Goal: Task Accomplishment & Management: Manage account settings

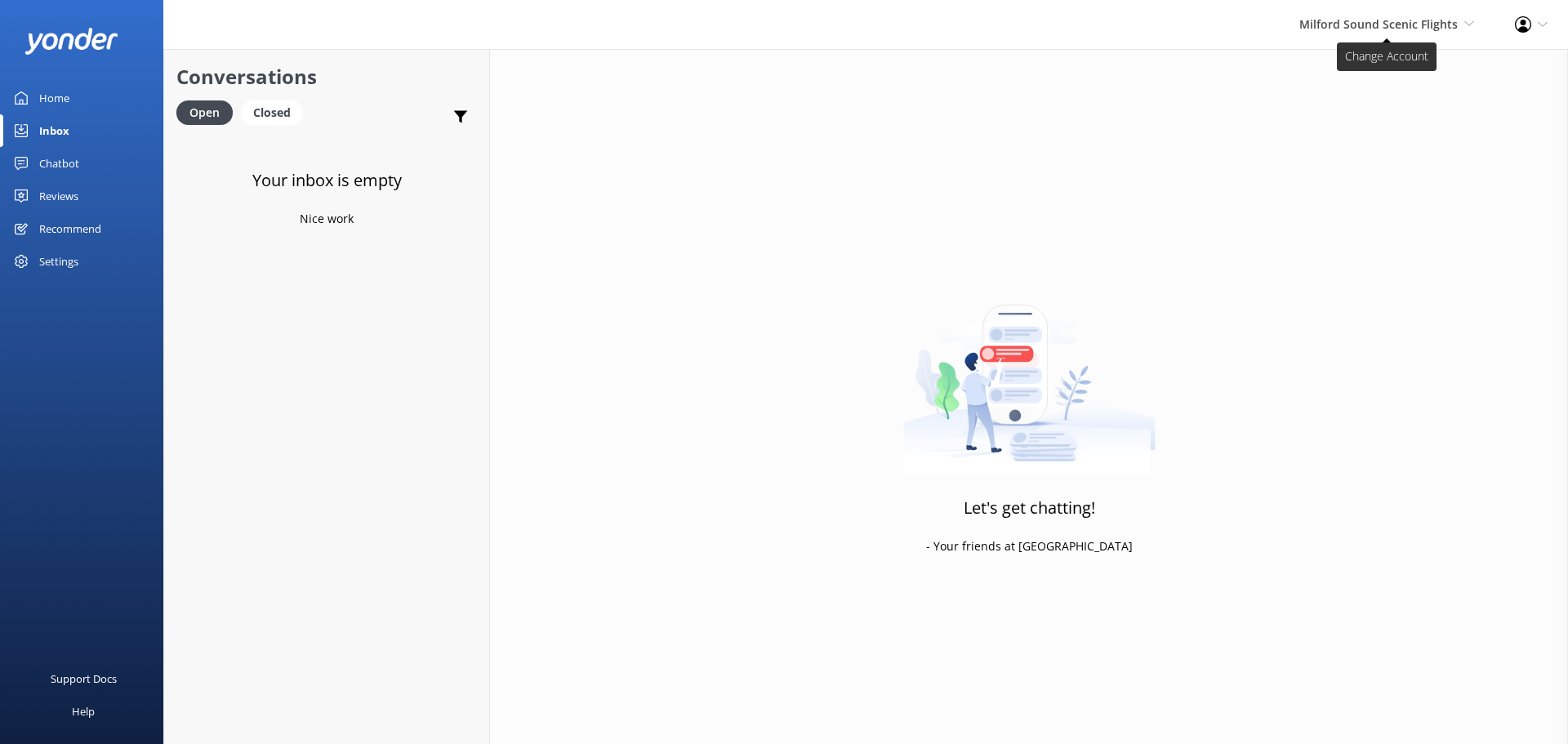
click at [1408, 28] on span "Milford Sound Scenic Flights" at bounding box center [1378, 23] width 158 height 16
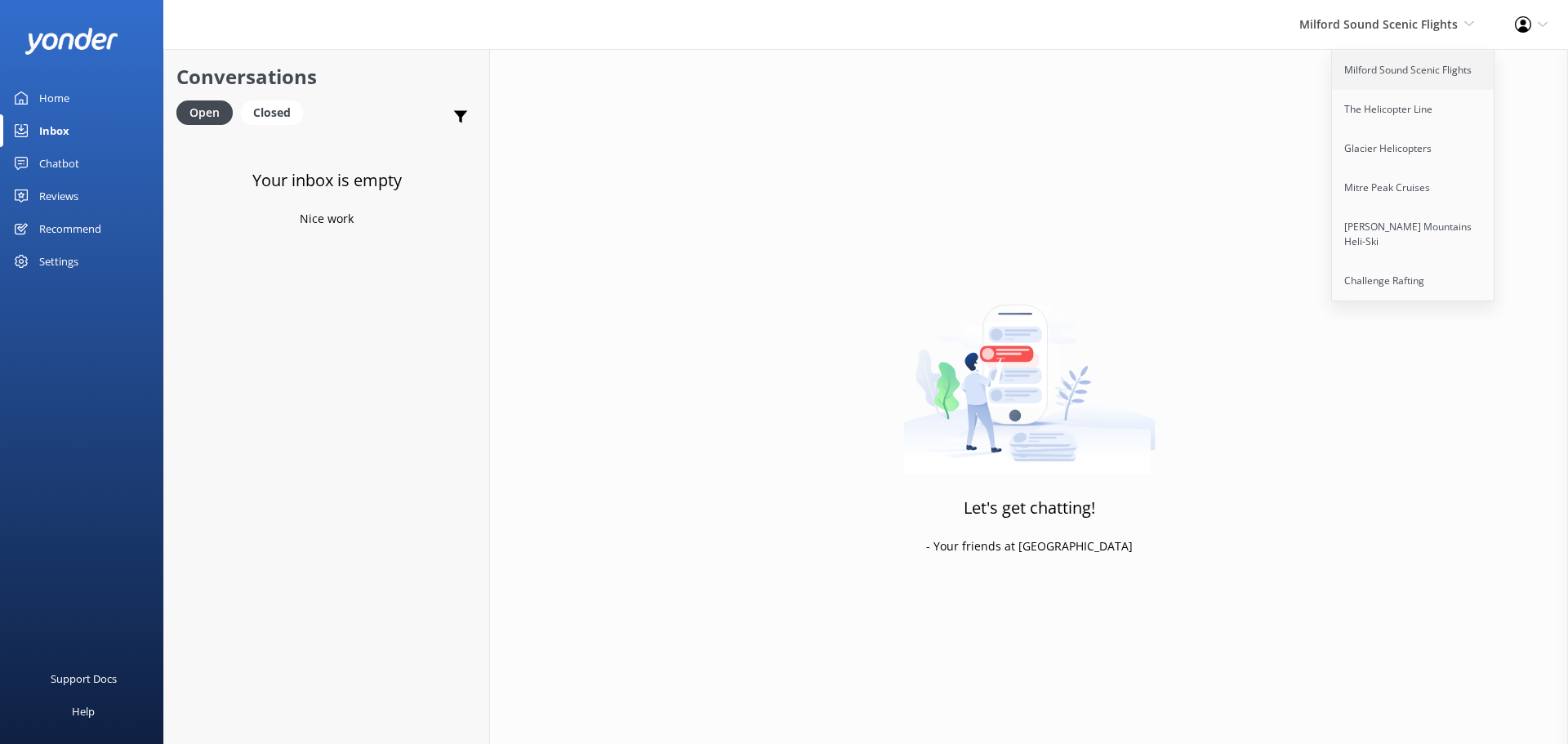
click at [1401, 64] on link "Milford Sound Scenic Flights" at bounding box center [1414, 70] width 164 height 39
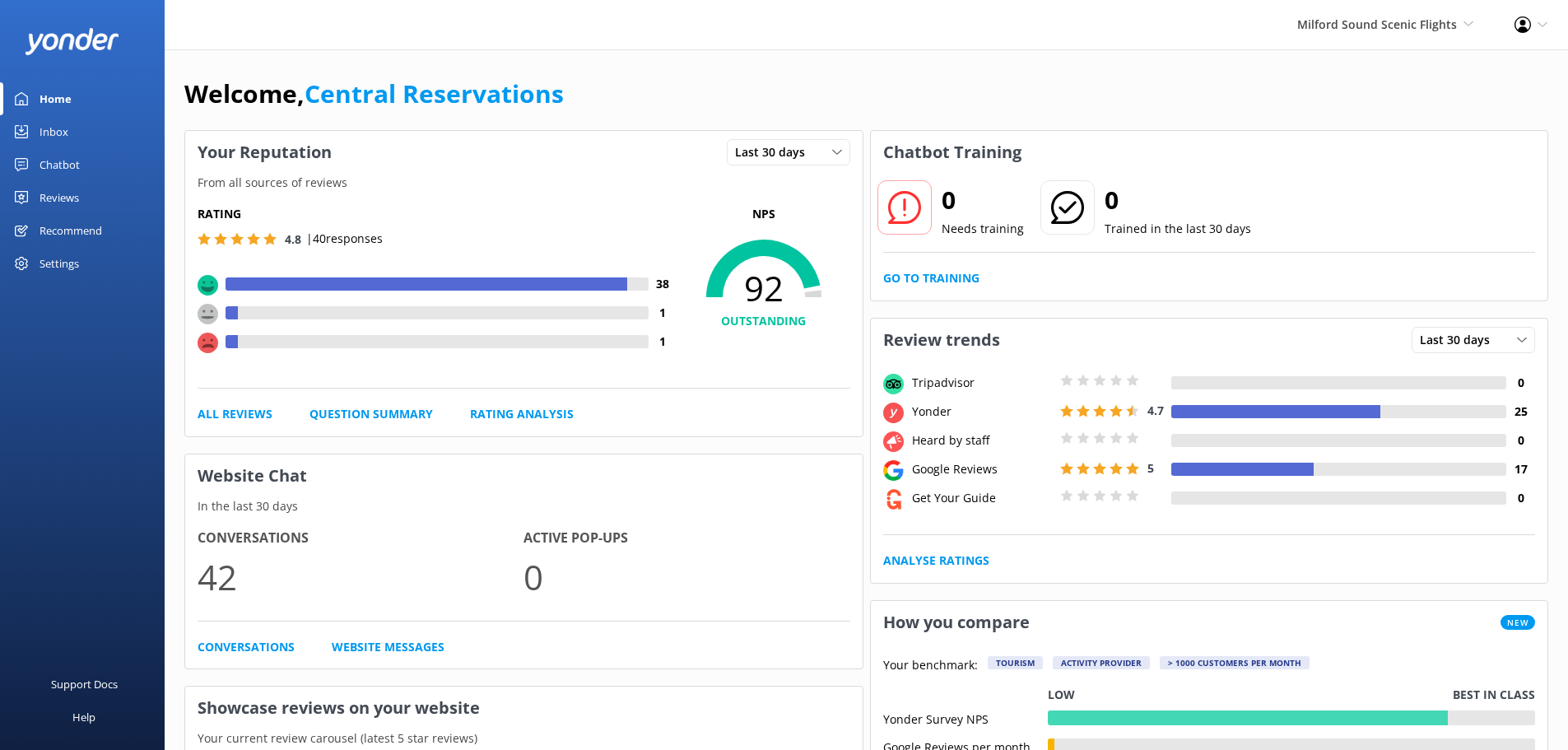
click at [65, 123] on div "Inbox" at bounding box center [54, 131] width 29 height 33
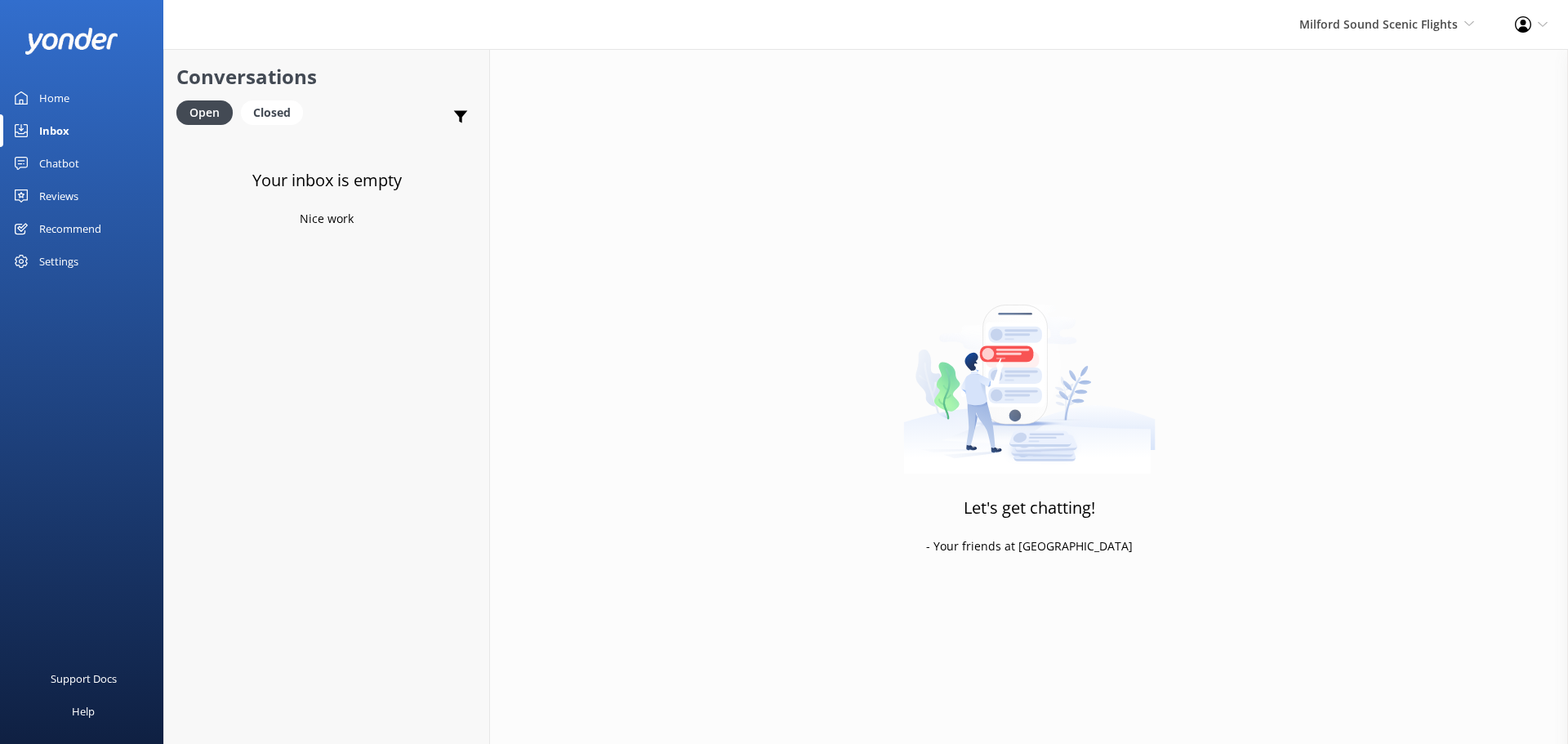
click at [1415, 8] on div "Milford Sound Scenic Flights Milford Sound Scenic Flights The Helicopter Line G…" at bounding box center [1387, 24] width 215 height 49
click at [1410, 116] on link "The Helicopter Line" at bounding box center [1414, 109] width 164 height 39
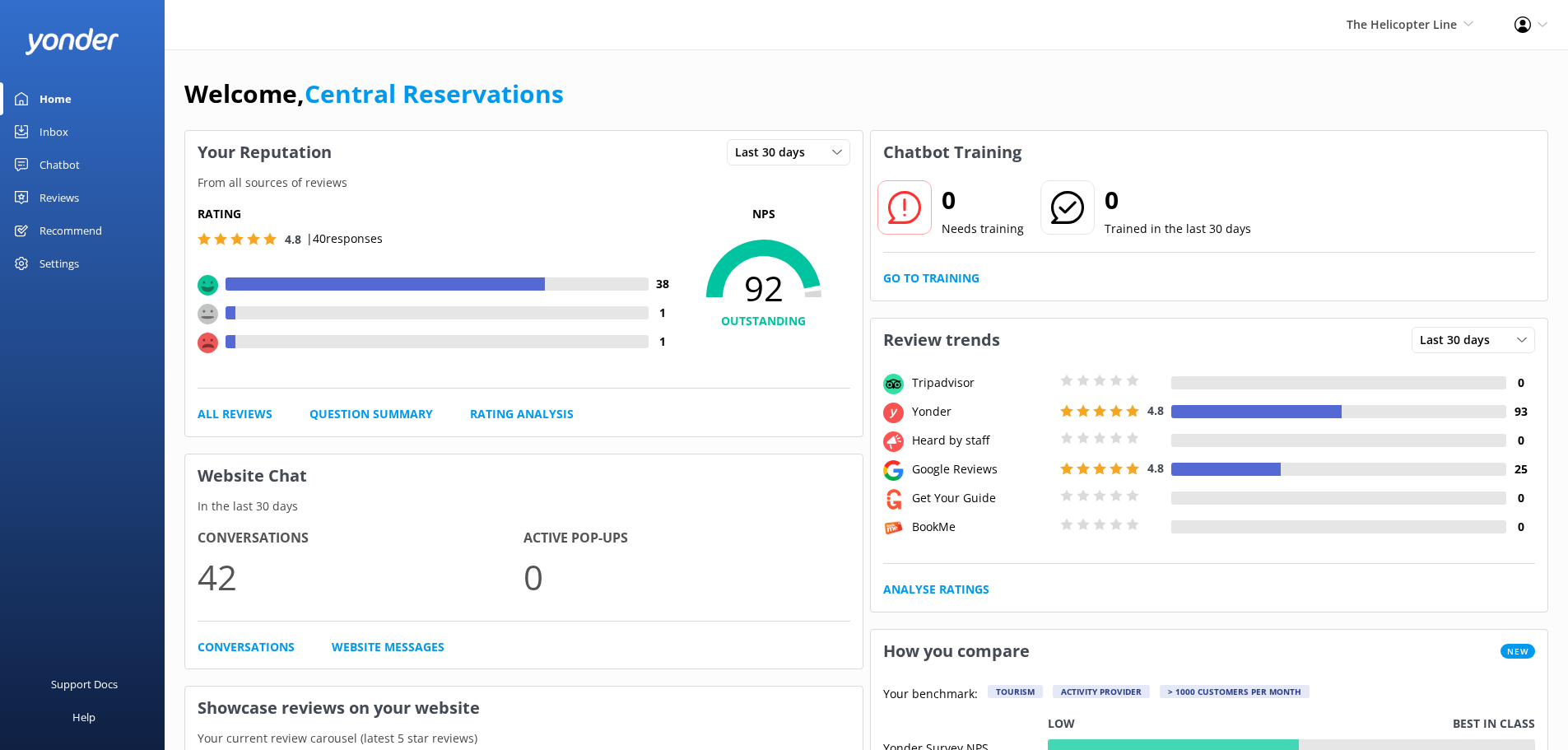
click at [73, 132] on link "Inbox" at bounding box center [82, 131] width 165 height 33
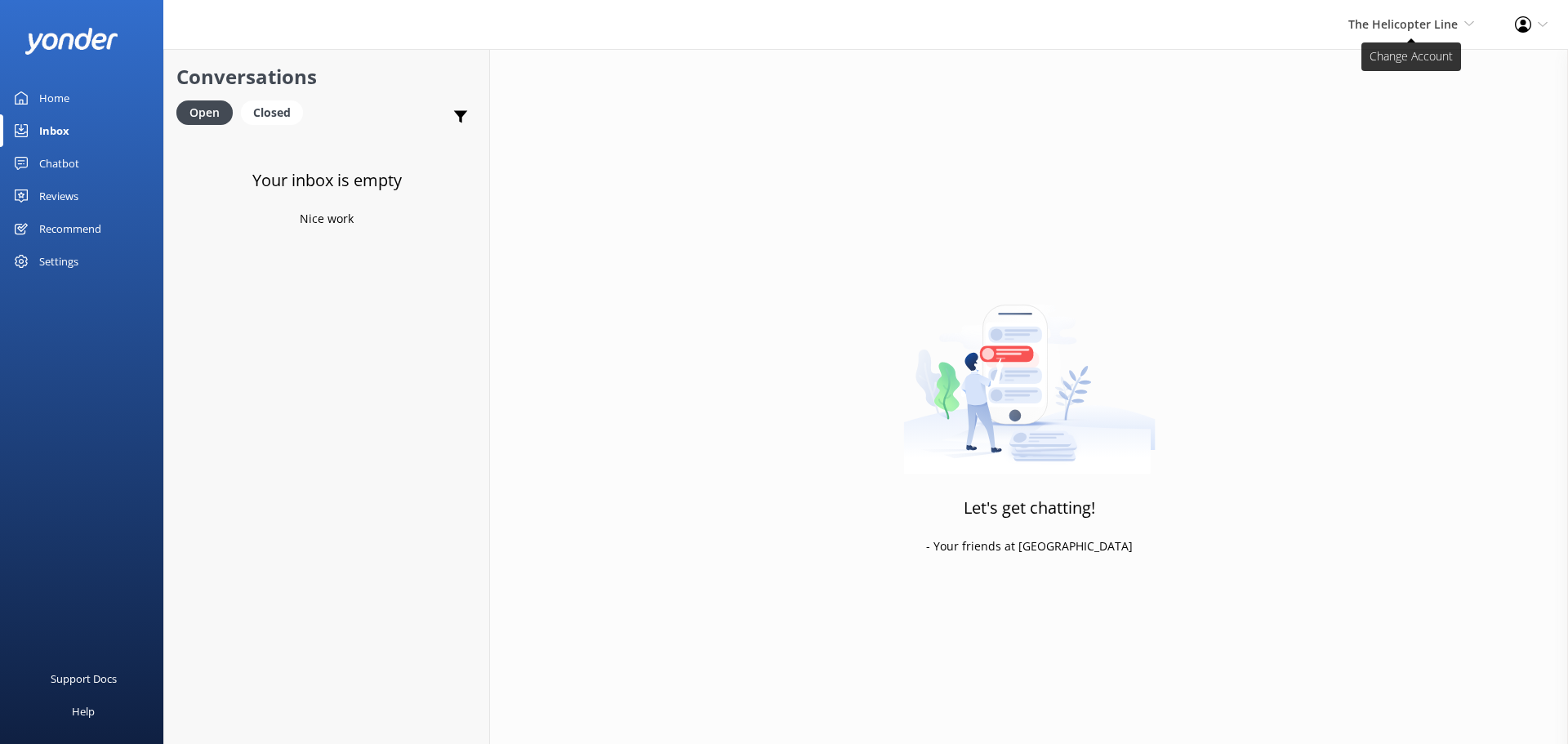
click at [1403, 22] on span "The Helicopter Line" at bounding box center [1402, 23] width 109 height 16
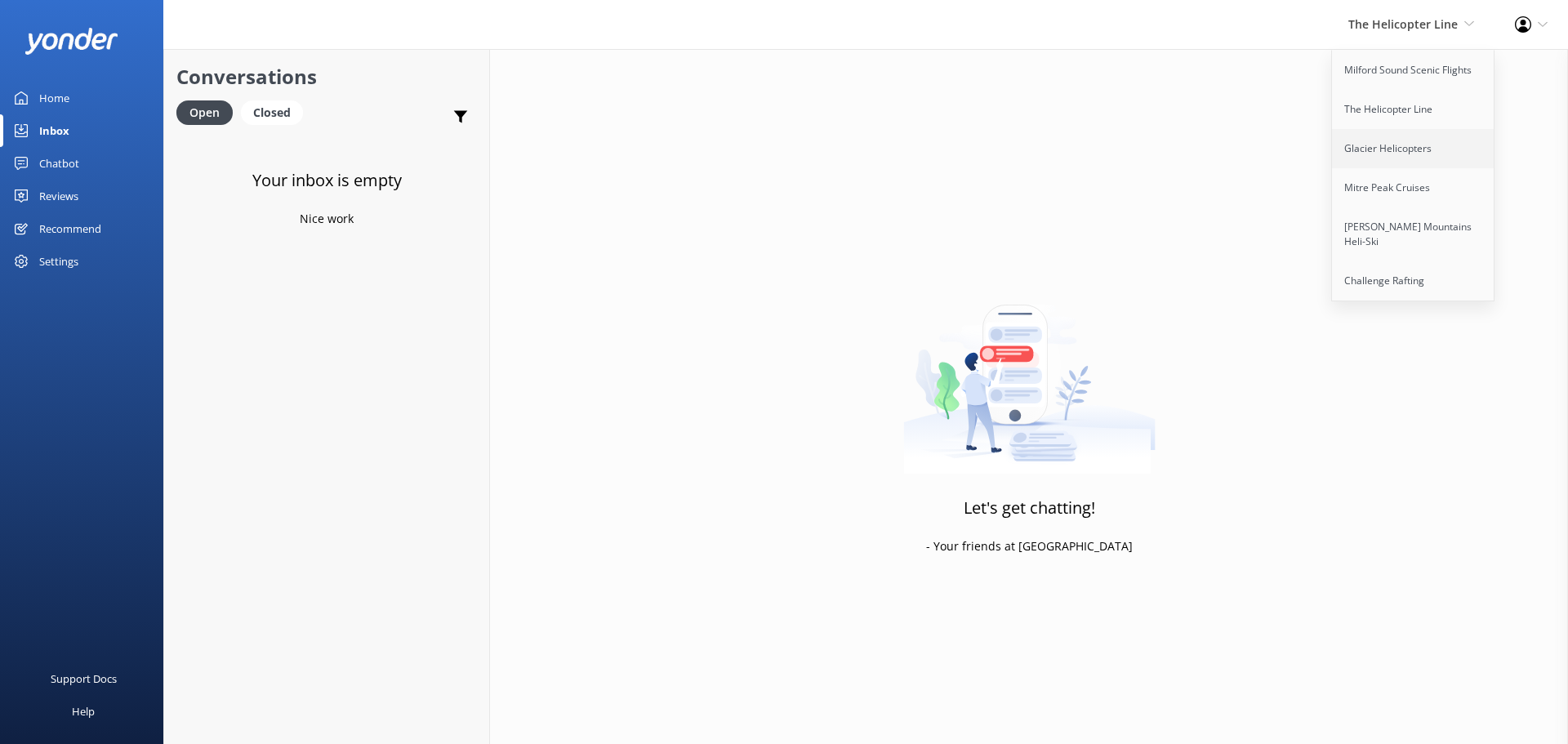
click at [1447, 144] on link "Glacier Helicopters" at bounding box center [1414, 149] width 164 height 39
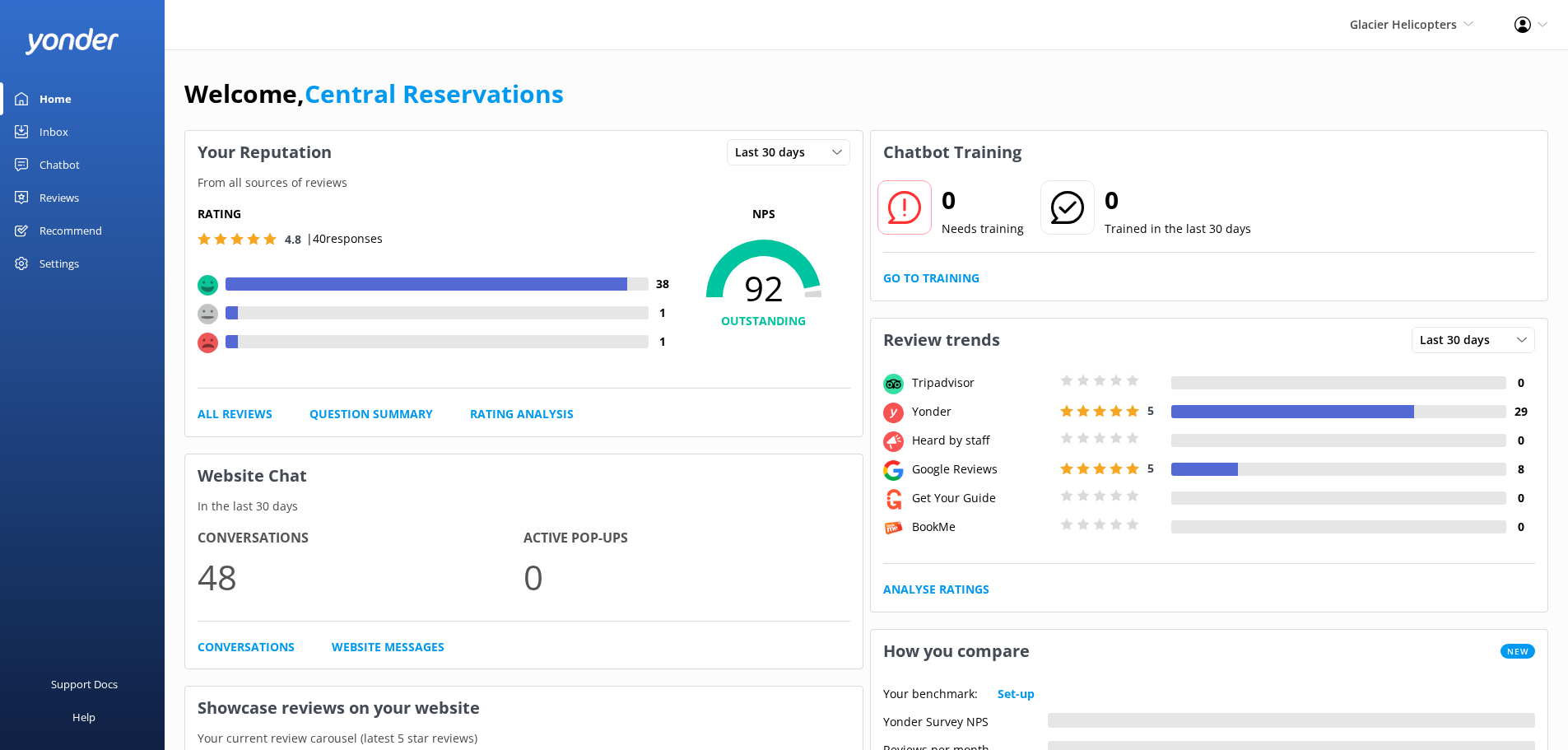
click at [70, 148] on div "Chatbot" at bounding box center [59, 164] width 41 height 33
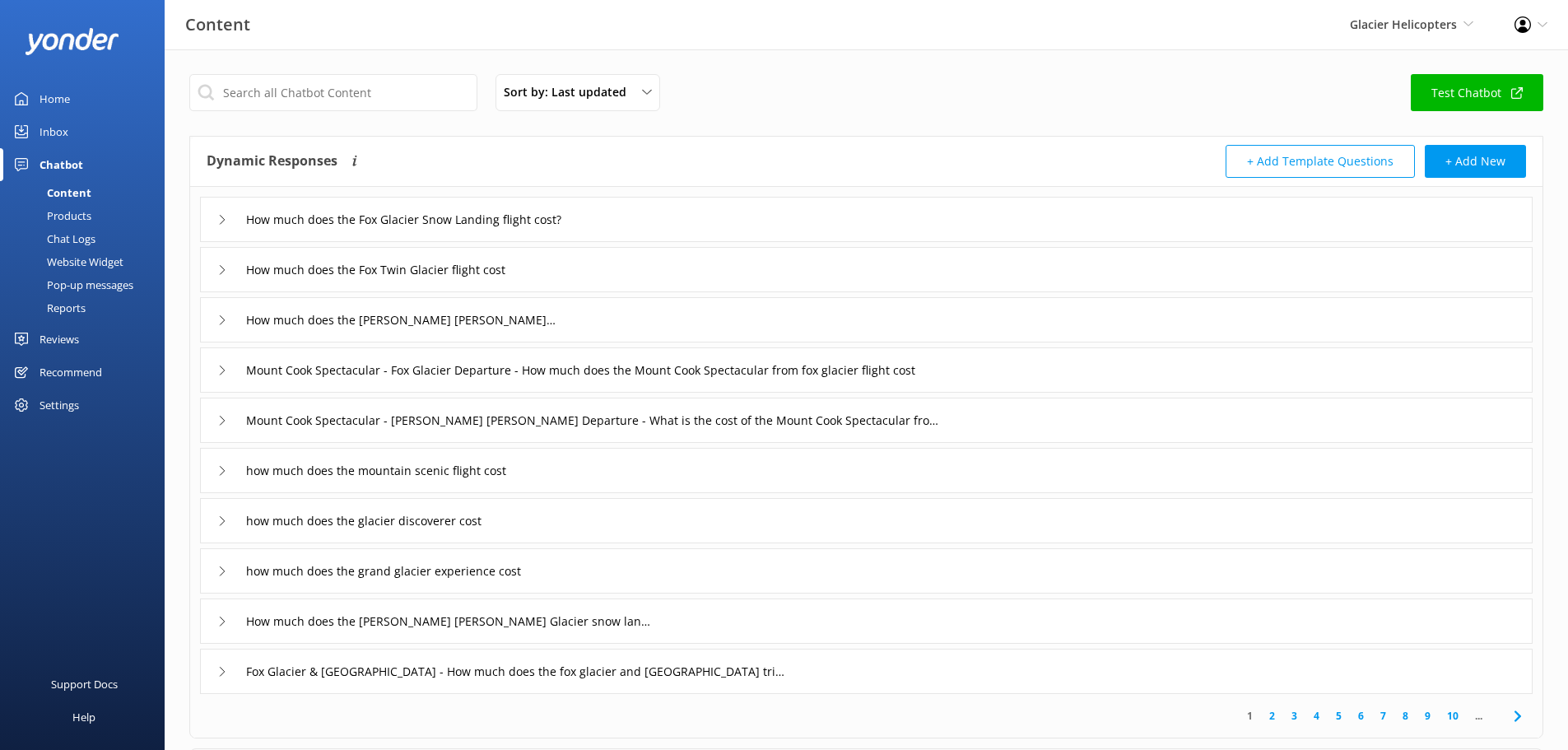
click at [64, 133] on div "Inbox" at bounding box center [54, 131] width 29 height 33
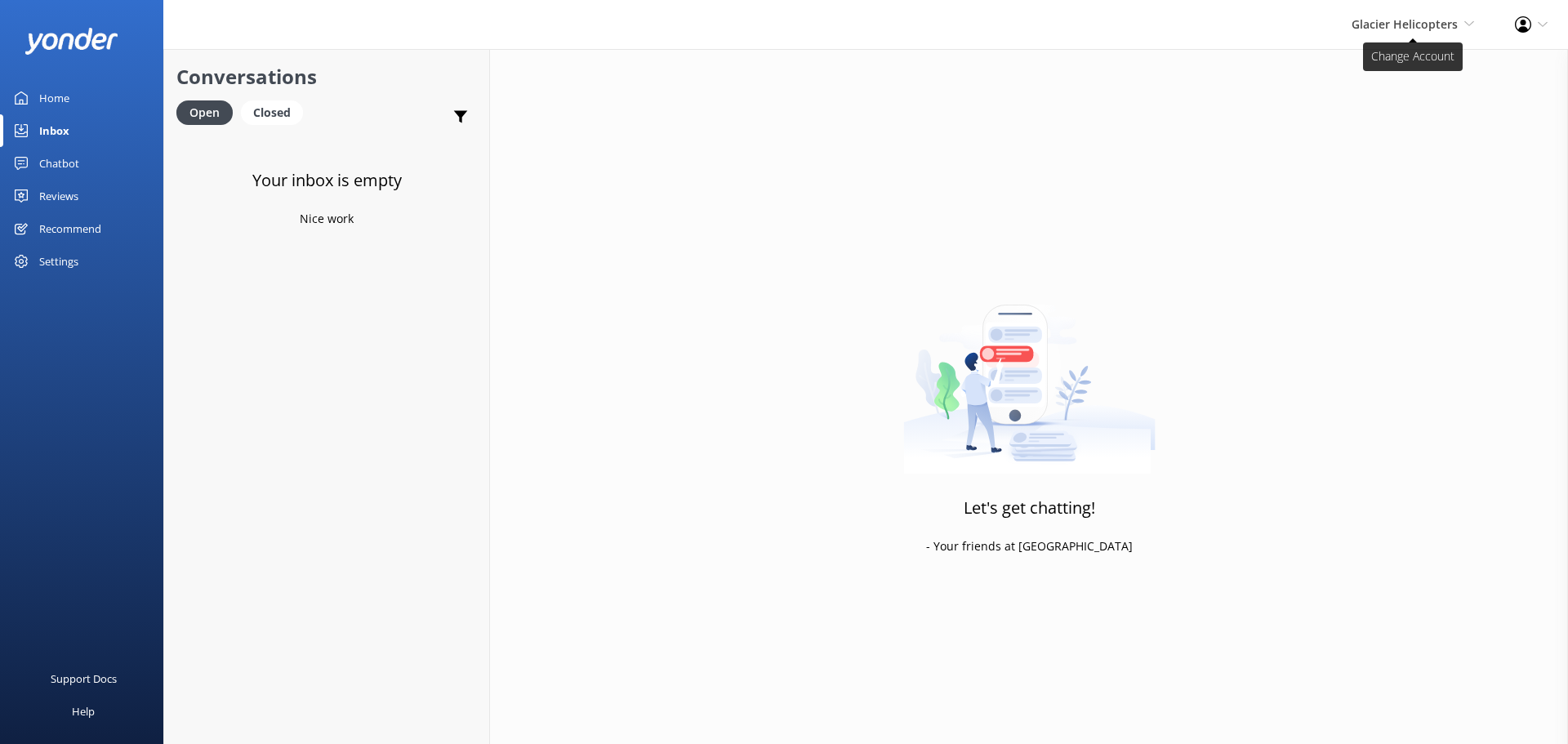
click at [1402, 22] on span "Glacier Helicopters" at bounding box center [1404, 23] width 106 height 16
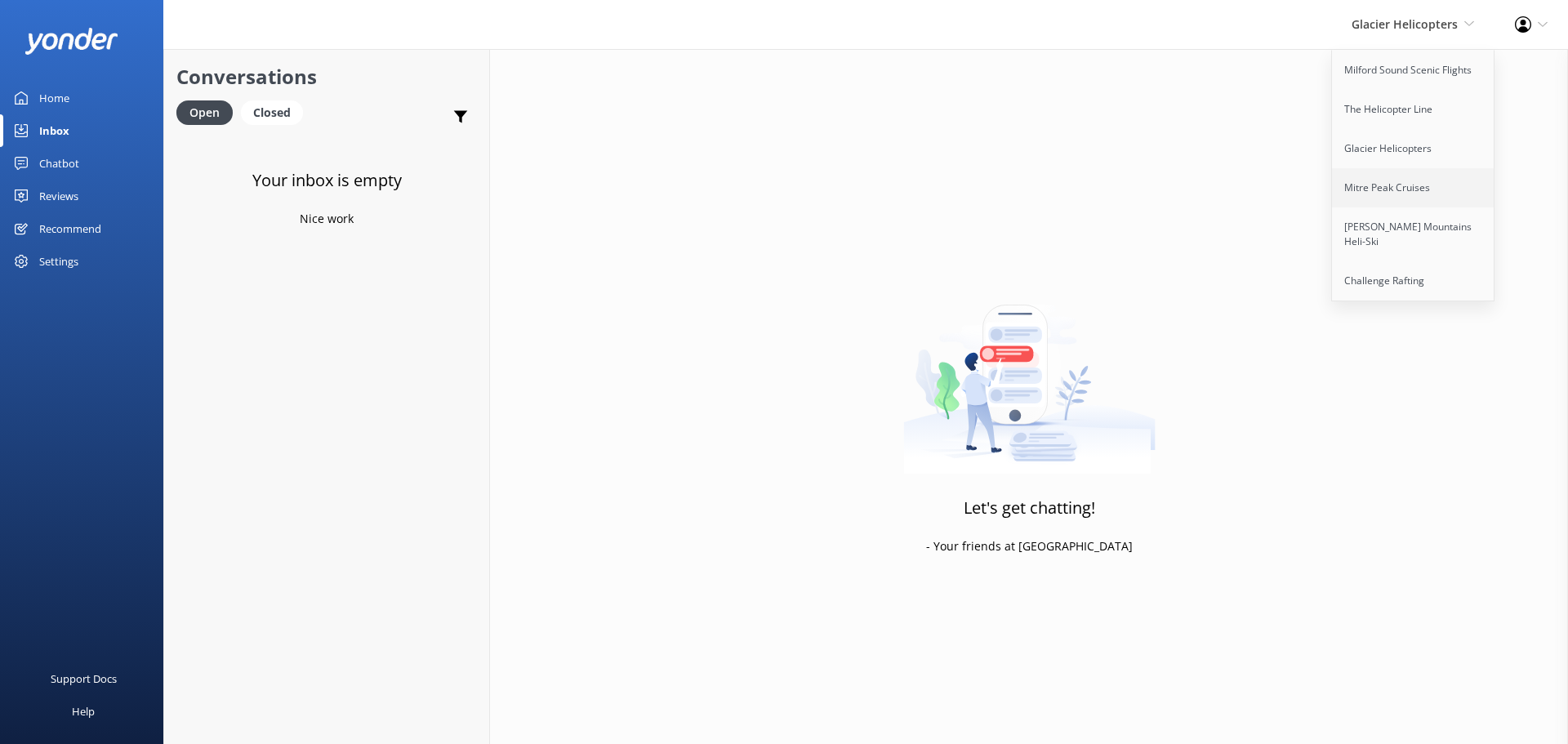
click at [1406, 200] on link "Mitre Peak Cruises" at bounding box center [1414, 188] width 164 height 39
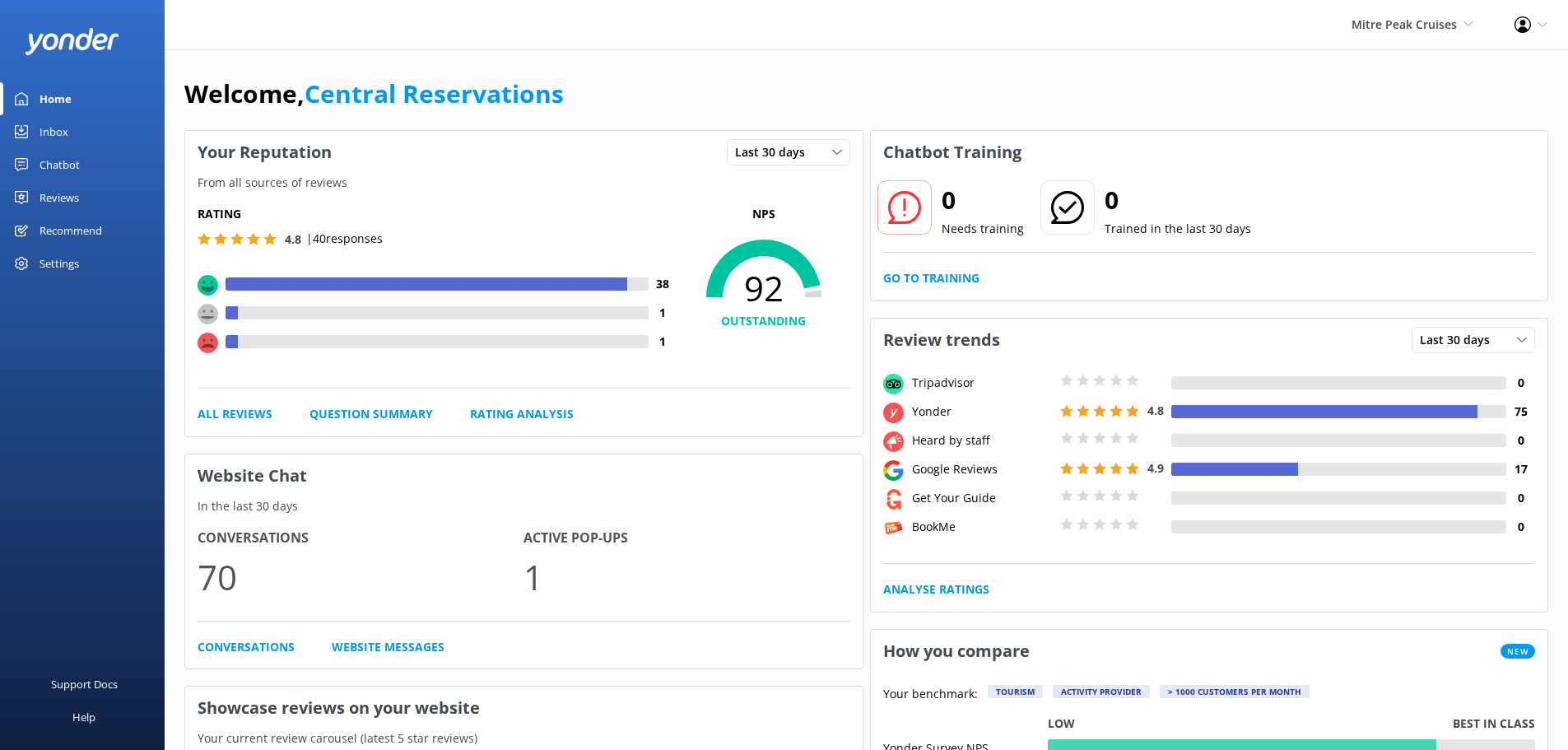
click at [58, 128] on div "Inbox" at bounding box center [54, 131] width 29 height 33
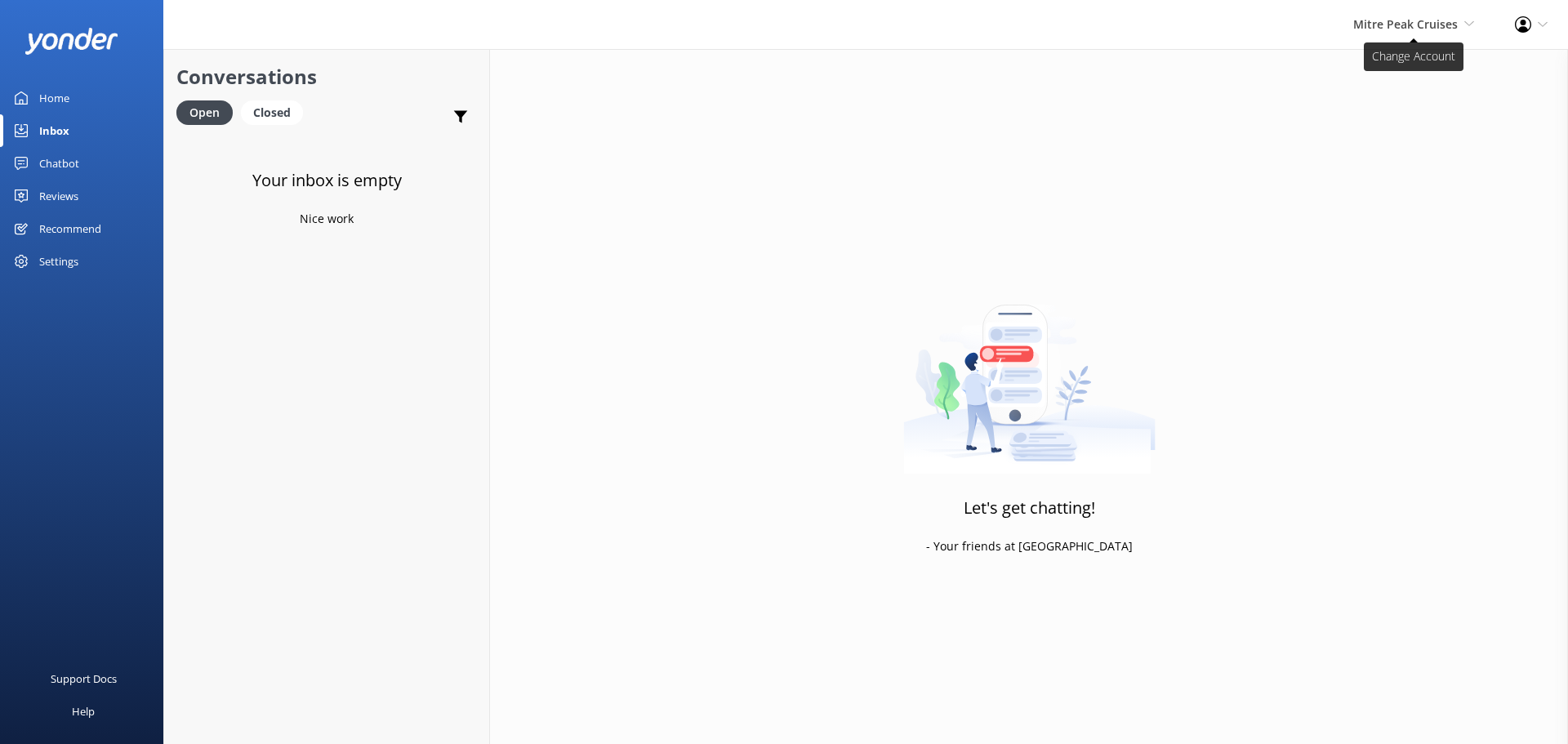
click at [1430, 19] on span "Mitre Peak Cruises" at bounding box center [1406, 23] width 105 height 16
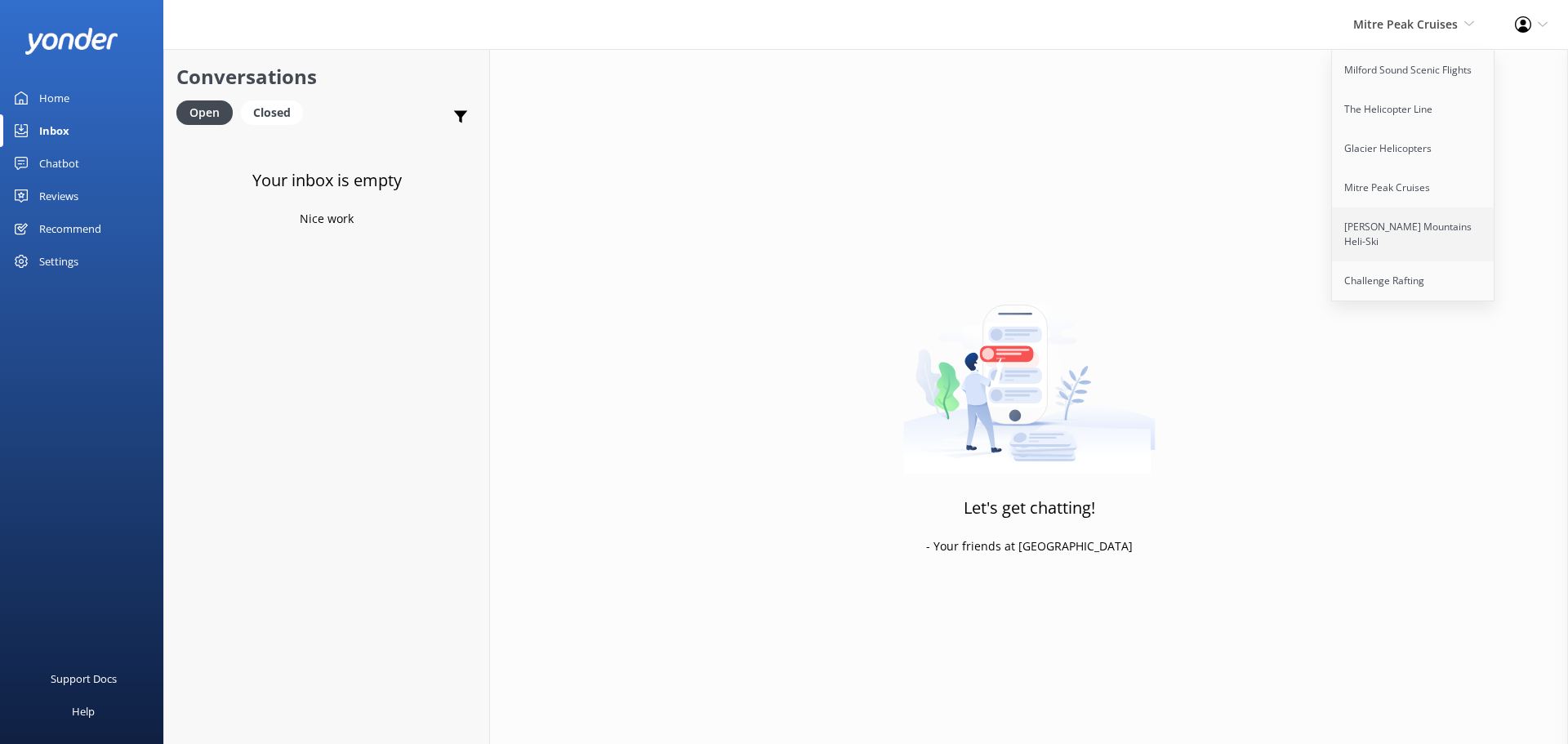
click at [1393, 232] on link "[PERSON_NAME] Mountains Heli-Ski" at bounding box center [1414, 235] width 164 height 54
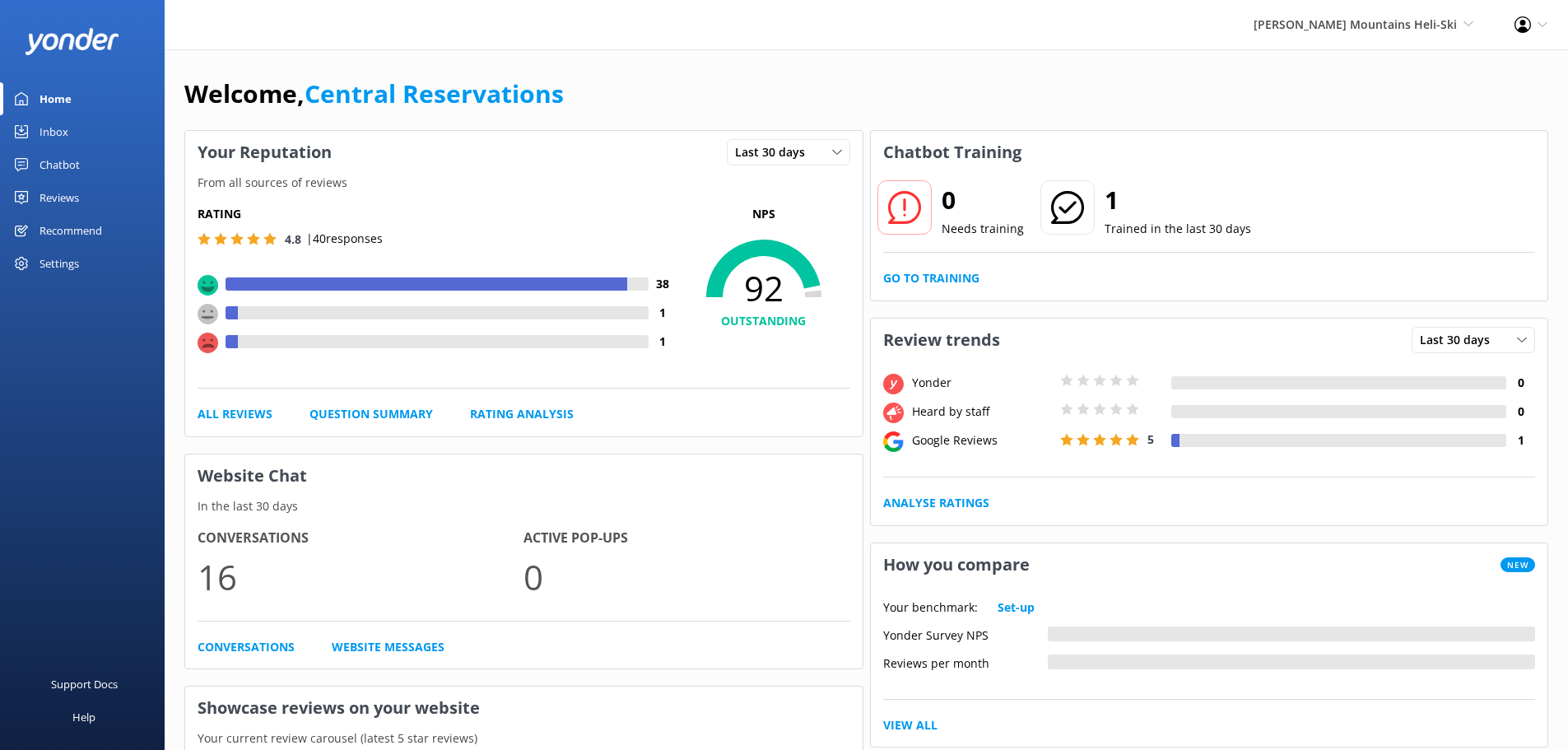
click at [63, 135] on div "Inbox" at bounding box center [54, 131] width 29 height 33
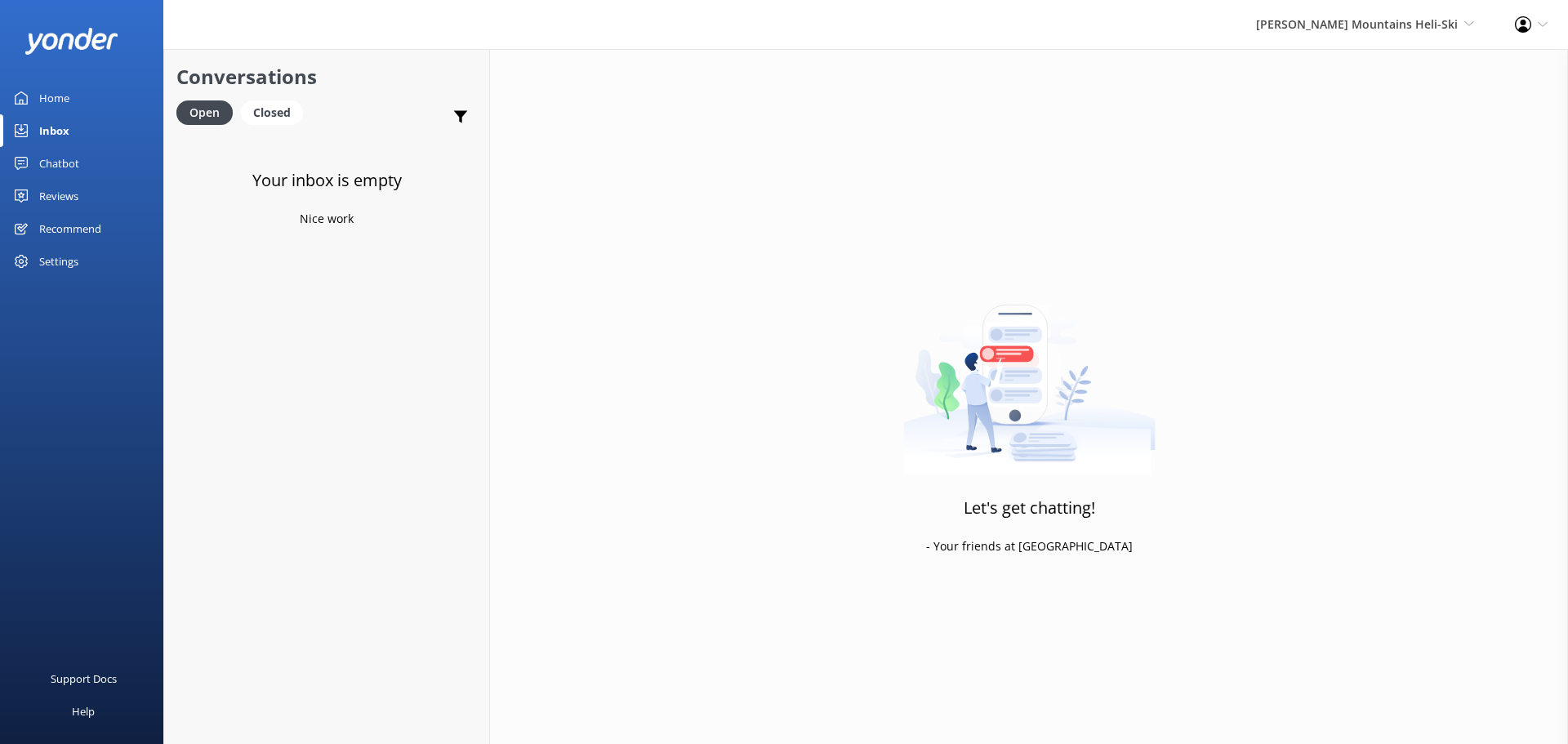
click at [1358, 13] on div "Harris Mountains Heli-Ski Milford Sound Scenic Flights The Helicopter Line Glac…" at bounding box center [1365, 24] width 259 height 49
click at [1366, 235] on link "[PERSON_NAME] Mountains Heli-Ski" at bounding box center [1414, 235] width 164 height 54
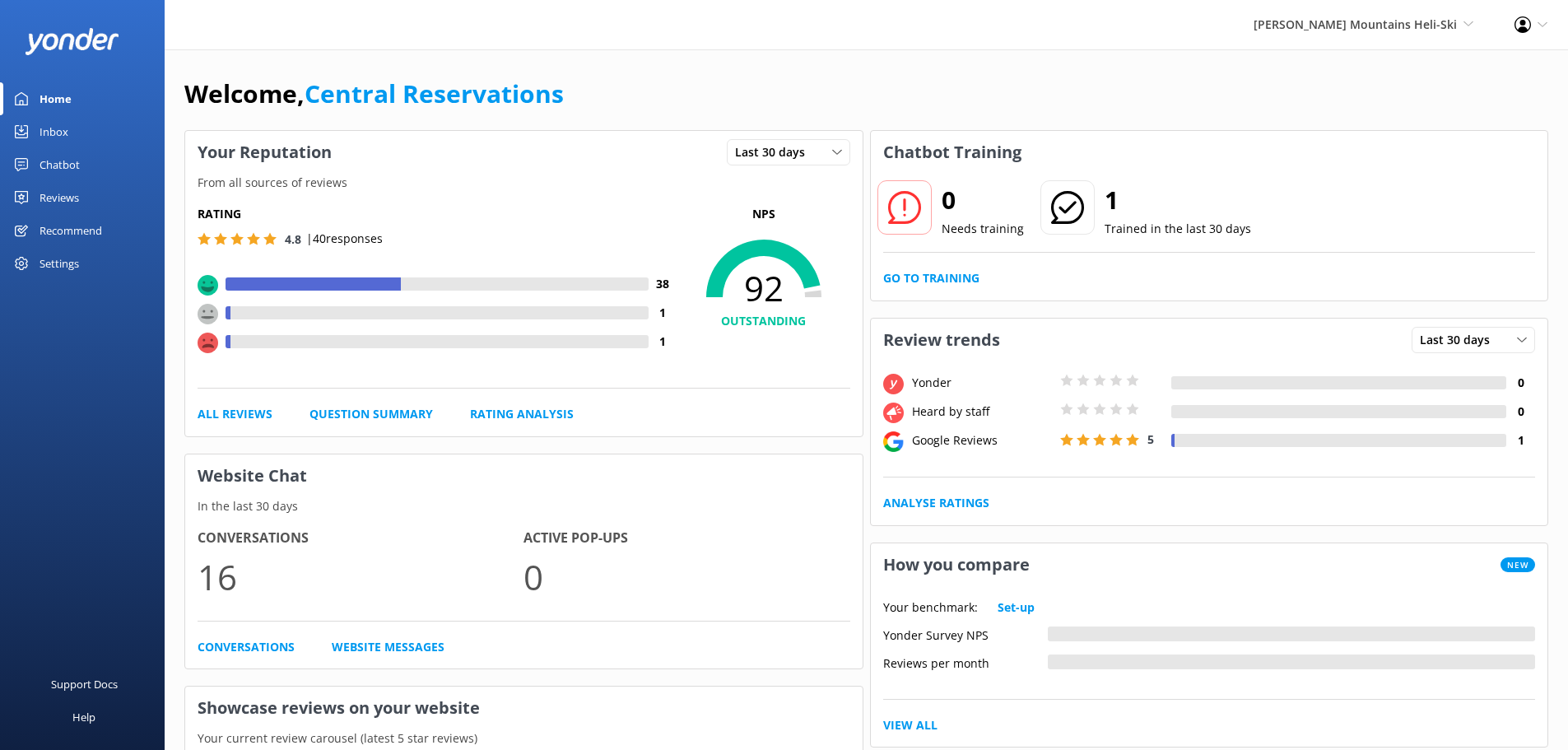
click at [1436, 14] on div "Harris Mountains Heli-Ski Milford Sound Scenic Flights The Helicopter Line Glac…" at bounding box center [1363, 25] width 261 height 49
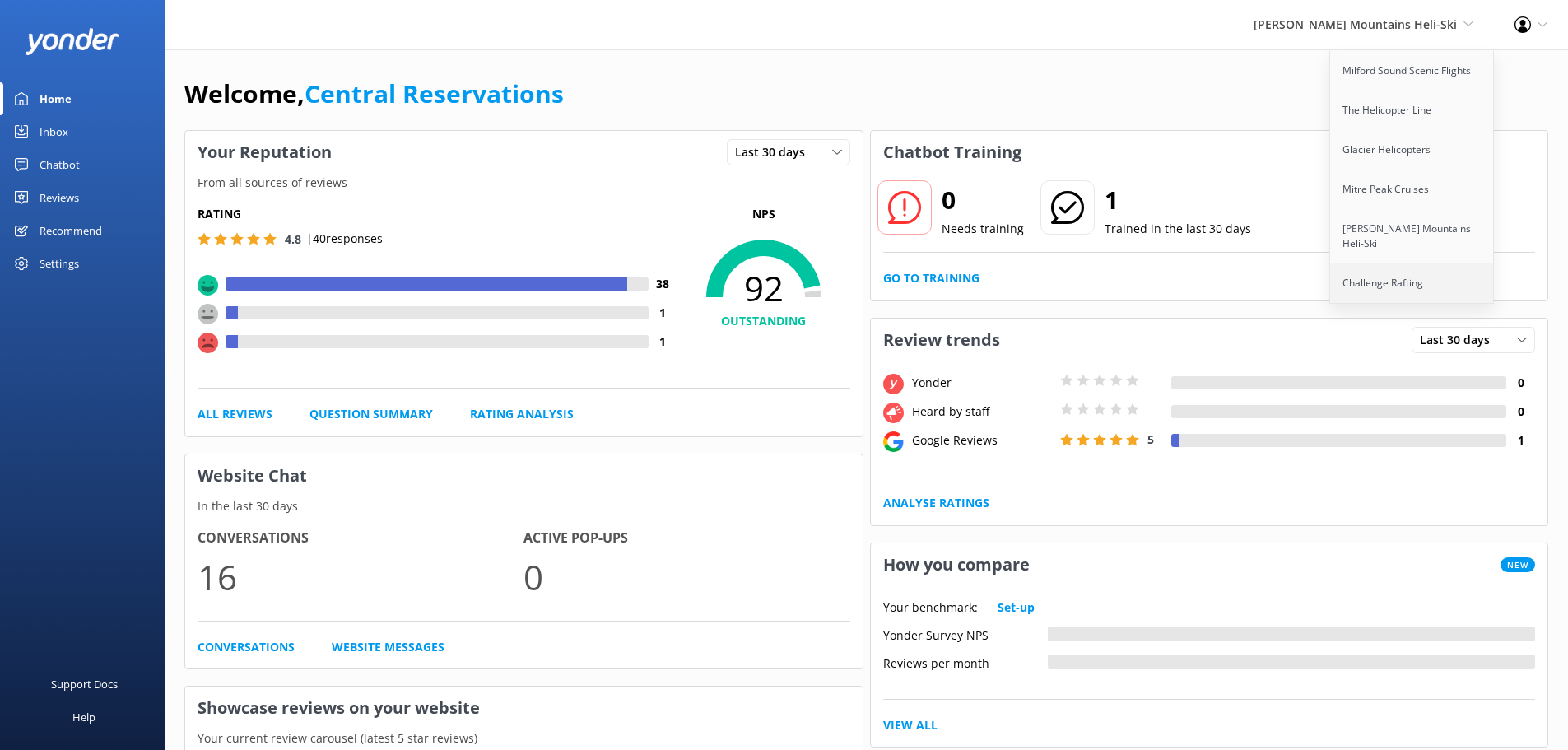
click at [1372, 277] on link "Challenge Rafting" at bounding box center [1412, 283] width 165 height 40
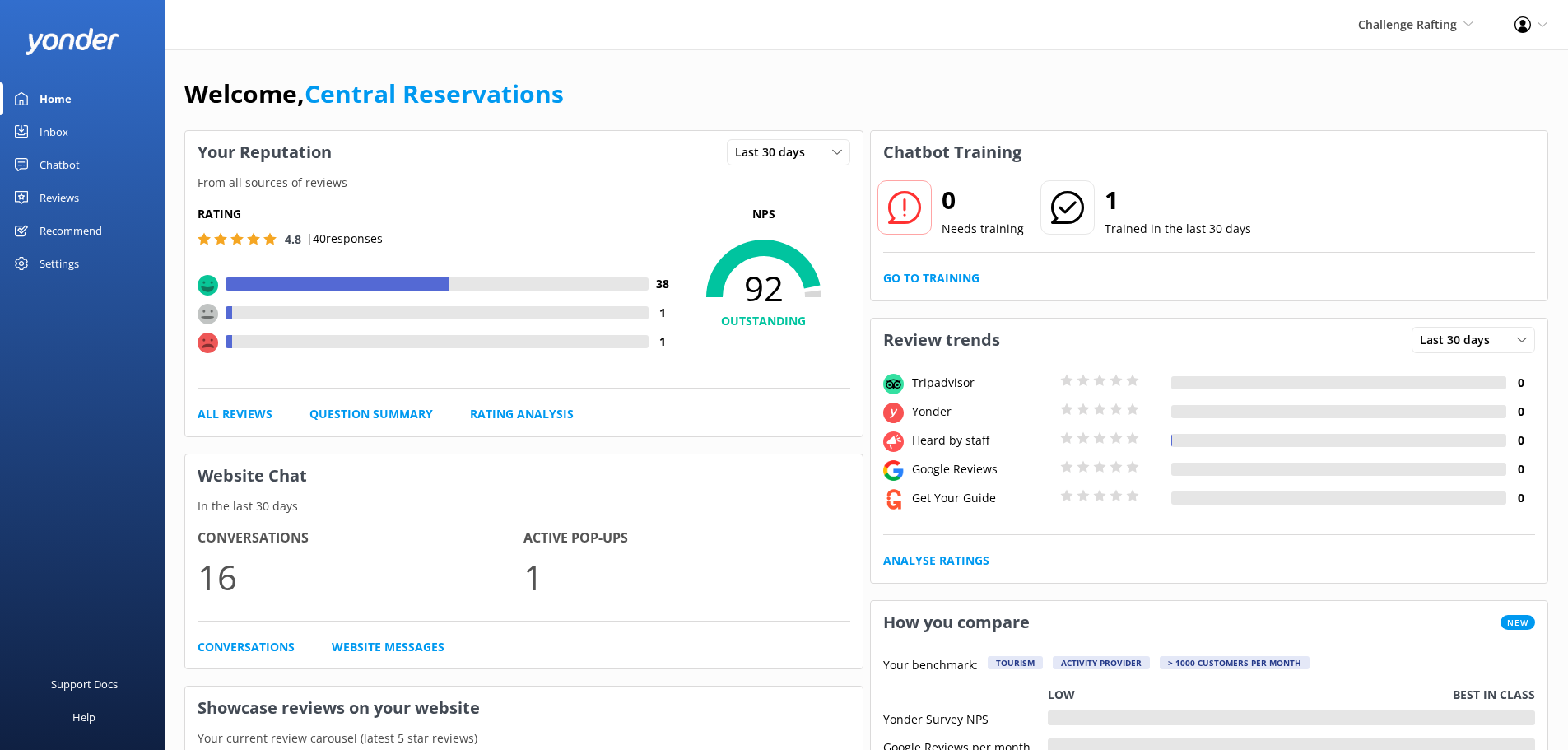
click at [54, 138] on div "Inbox" at bounding box center [54, 131] width 29 height 33
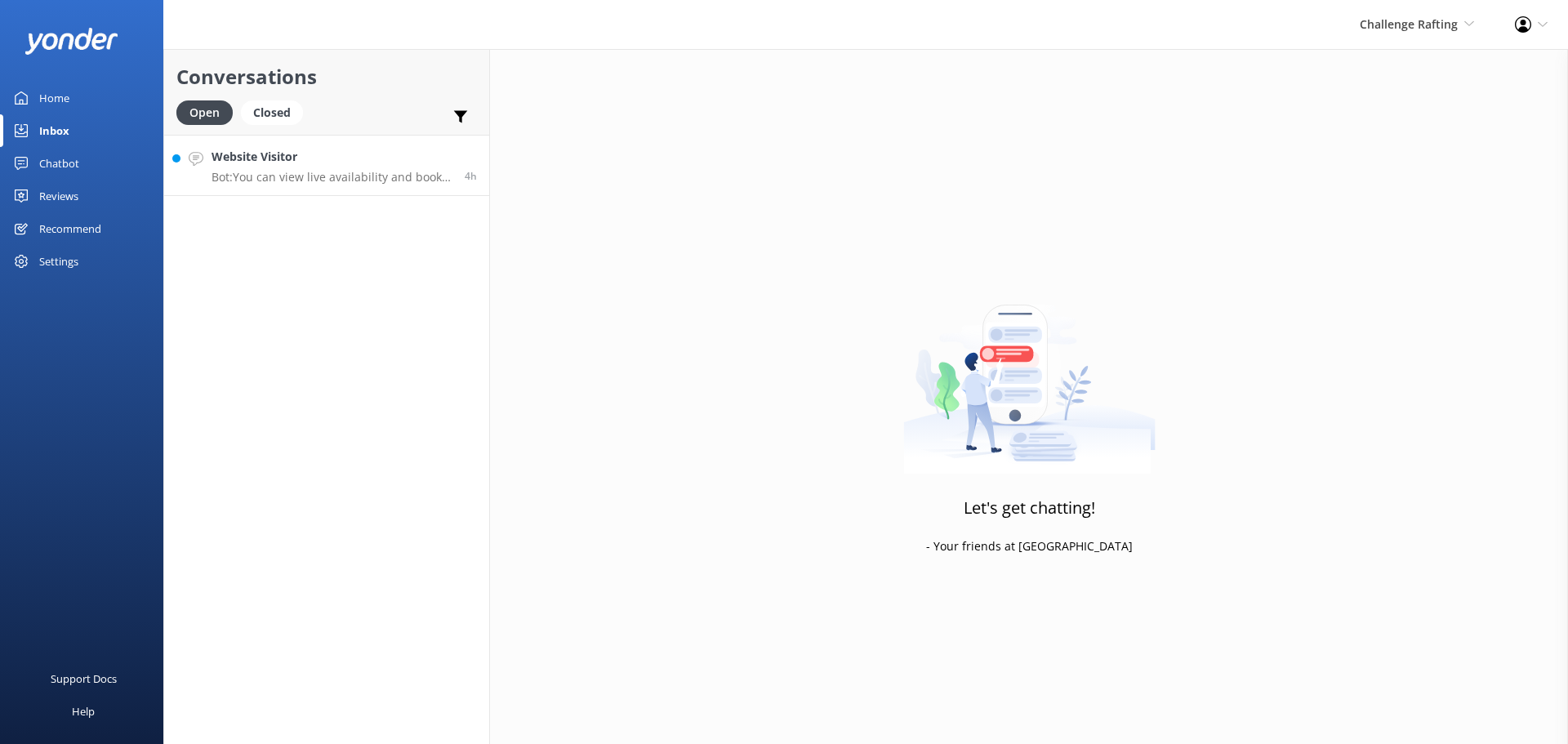
click at [320, 166] on h4 "Website Visitor" at bounding box center [332, 156] width 241 height 18
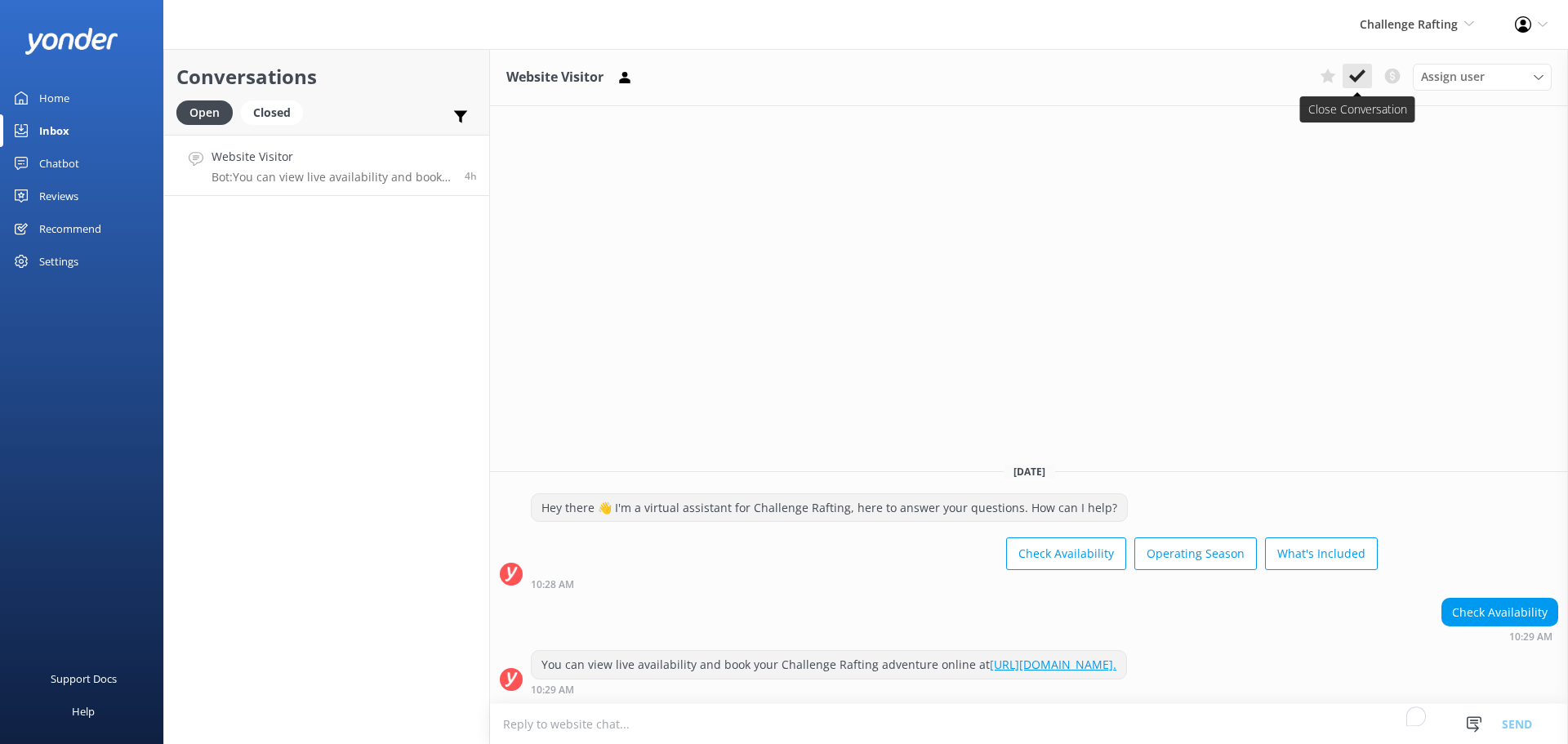
click at [1364, 80] on icon at bounding box center [1357, 75] width 16 height 16
click at [1398, 39] on div "Challenge Rafting Milford Sound Scenic Flights The Helicopter Line Glacier Heli…" at bounding box center [1417, 24] width 155 height 49
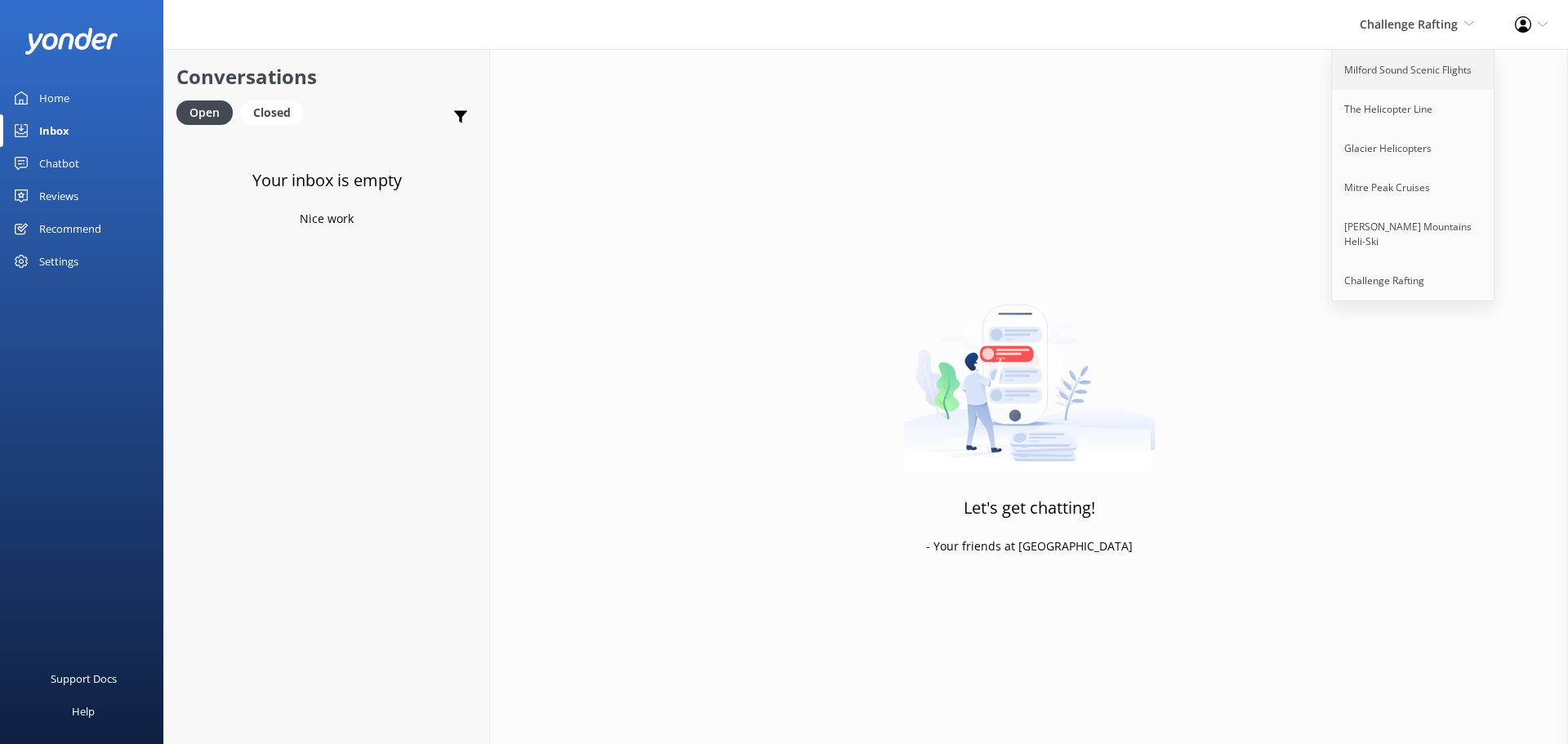
click at [1397, 64] on link "Milford Sound Scenic Flights" at bounding box center [1414, 70] width 164 height 39
